Goal: Task Accomplishment & Management: Manage account settings

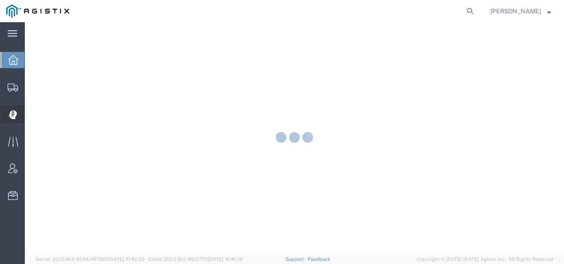
click at [16, 110] on icon at bounding box center [13, 114] width 8 height 9
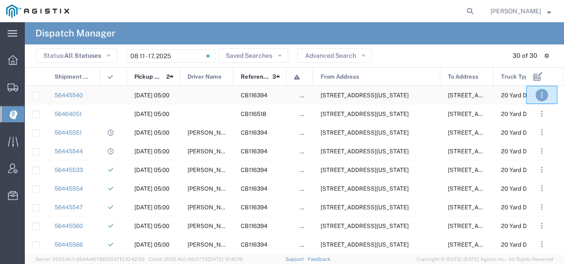
click at [541, 93] on span ". . ." at bounding box center [542, 95] width 2 height 11
click at [525, 120] on link "Decline" at bounding box center [527, 121] width 26 height 7
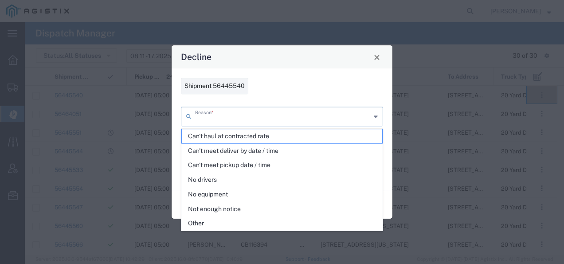
click at [306, 115] on input "text" at bounding box center [283, 116] width 176 height 16
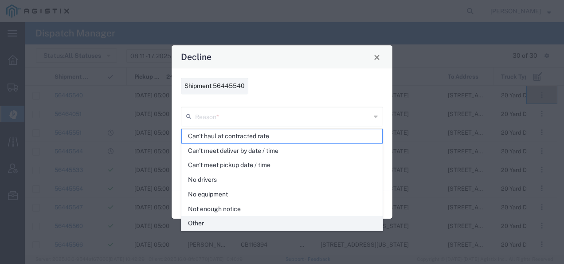
click at [252, 218] on span "Other" at bounding box center [282, 223] width 201 height 14
type input "Other"
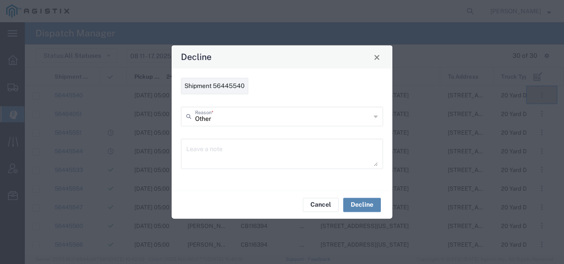
click at [358, 201] on button "Decline" at bounding box center [362, 204] width 38 height 14
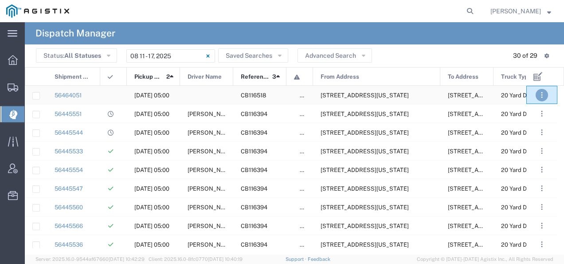
click at [544, 94] on button ". . ." at bounding box center [542, 95] width 12 height 12
click at [522, 122] on link "Decline" at bounding box center [527, 121] width 26 height 7
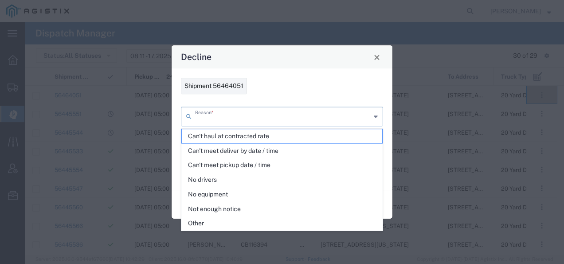
click at [315, 118] on input "text" at bounding box center [283, 116] width 176 height 16
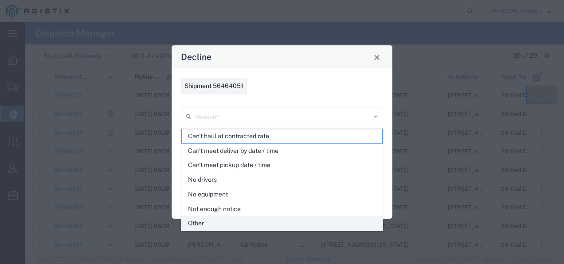
click at [276, 216] on span "Other" at bounding box center [282, 223] width 201 height 14
type input "Other"
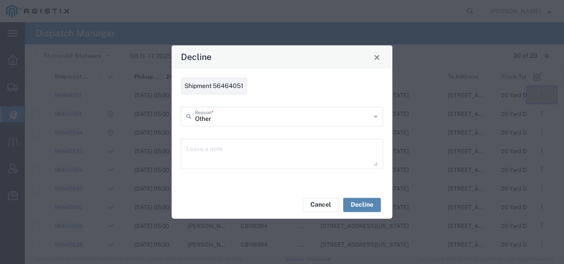
click at [358, 199] on button "Decline" at bounding box center [362, 204] width 38 height 14
